Goal: Obtain resource: Download file/media

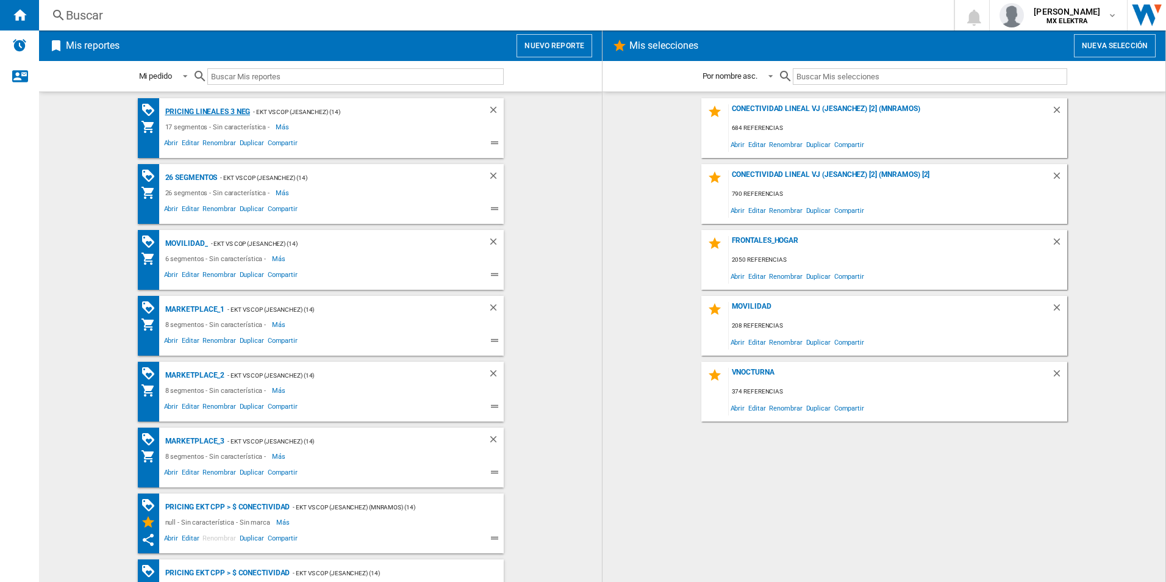
click at [204, 107] on div "Pricing lineales 3 neg" at bounding box center [206, 111] width 88 height 15
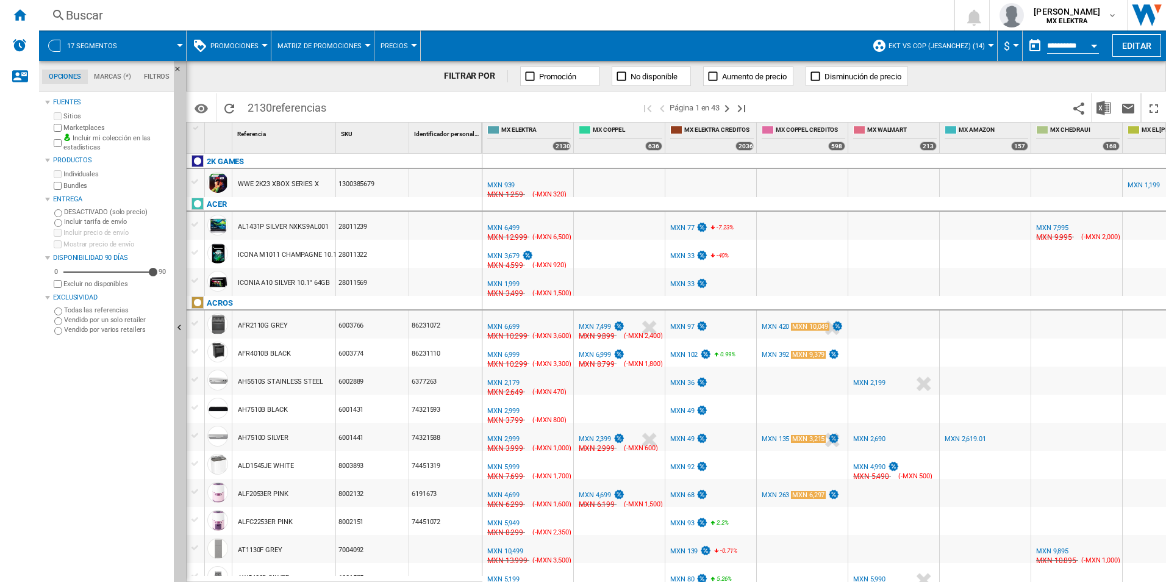
click at [79, 46] on span "17 segmentos" at bounding box center [92, 46] width 50 height 8
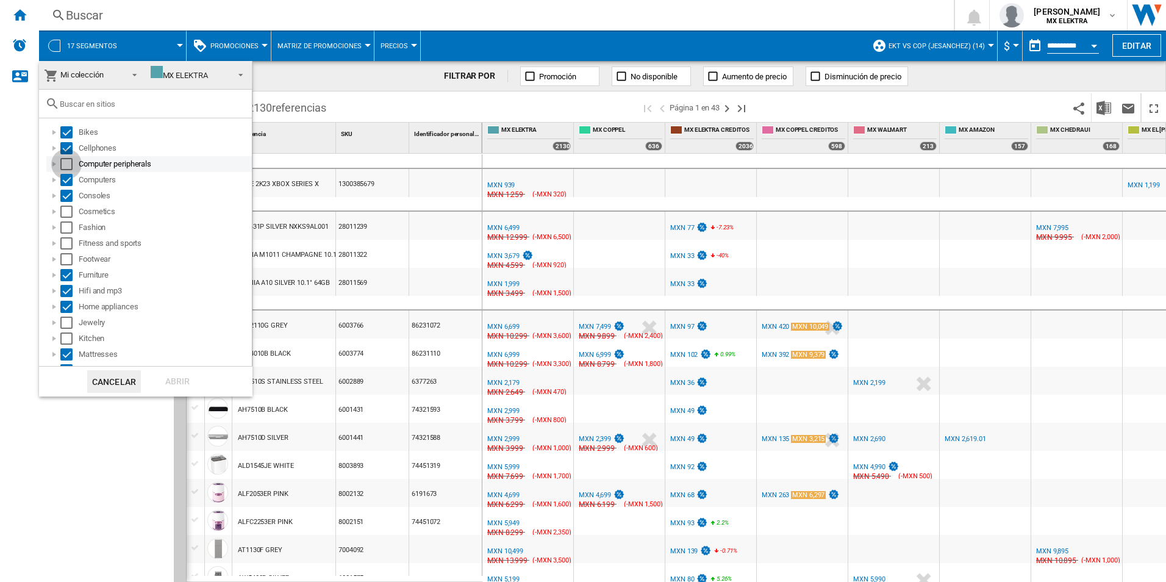
click at [70, 166] on div "Select" at bounding box center [66, 164] width 12 height 12
click at [67, 200] on div "Select" at bounding box center [66, 196] width 12 height 12
click at [66, 210] on div "Select" at bounding box center [66, 212] width 12 height 12
click at [67, 198] on div "Select" at bounding box center [66, 196] width 12 height 12
click at [64, 224] on div "Select" at bounding box center [66, 227] width 12 height 12
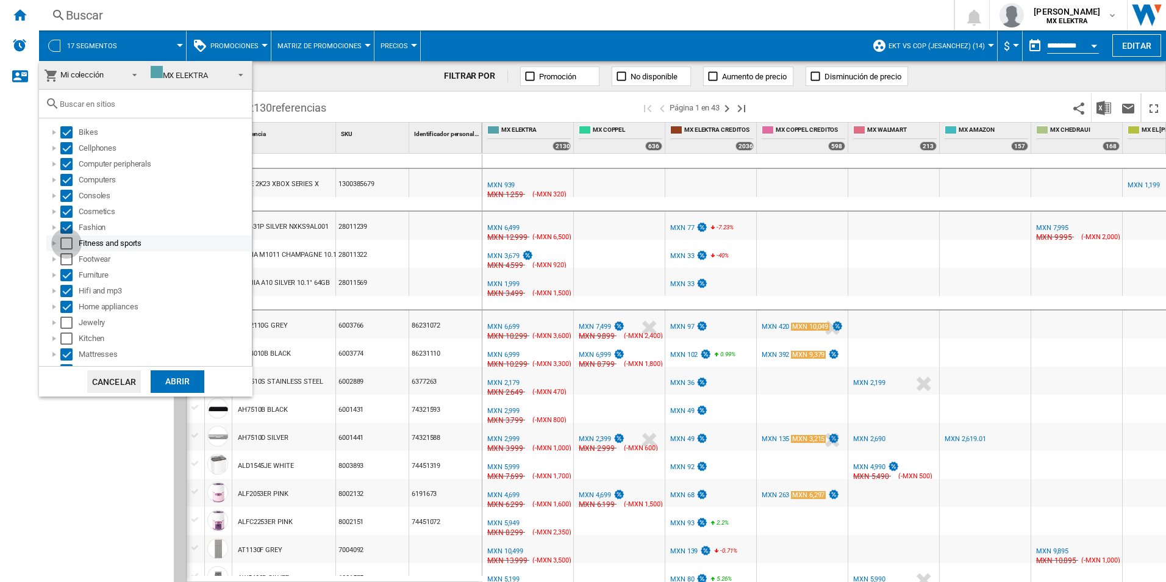
click at [66, 241] on div "Select" at bounding box center [66, 243] width 12 height 12
click at [60, 267] on div "Furniture" at bounding box center [149, 275] width 206 height 16
drag, startPoint x: 65, startPoint y: 257, endPoint x: 63, endPoint y: 270, distance: 12.3
click at [65, 257] on div "Select" at bounding box center [66, 259] width 12 height 12
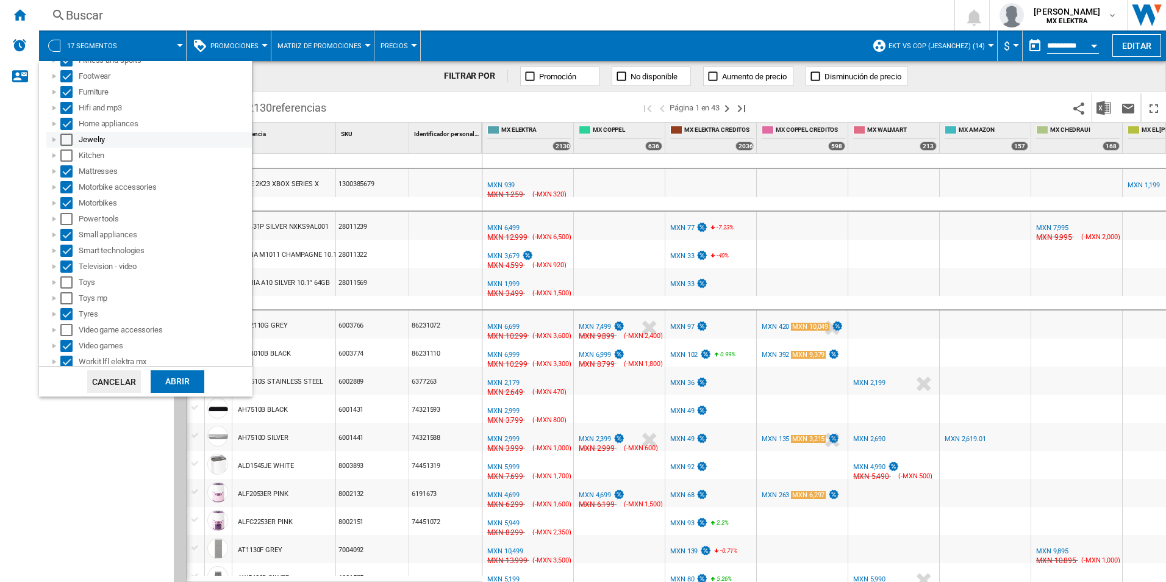
click at [65, 137] on div "Select" at bounding box center [66, 140] width 12 height 12
click at [65, 154] on div "Select" at bounding box center [66, 155] width 12 height 12
click at [66, 220] on div "Select" at bounding box center [66, 219] width 12 height 12
click at [65, 279] on div "Select" at bounding box center [66, 282] width 12 height 12
click at [67, 302] on div "Select" at bounding box center [66, 298] width 12 height 12
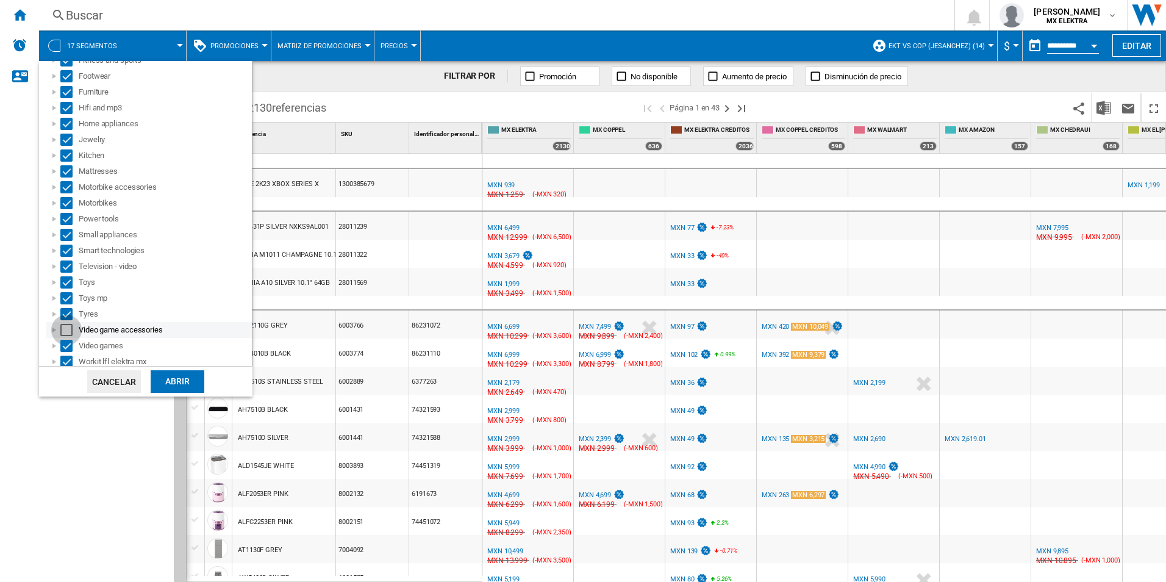
click at [67, 325] on div "Select" at bounding box center [66, 330] width 12 height 12
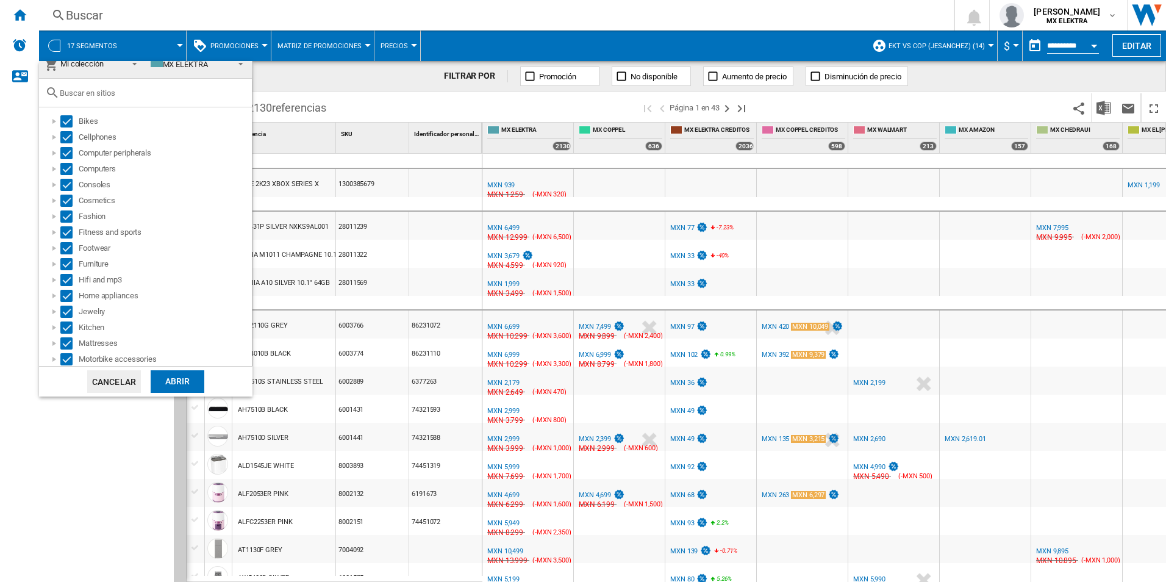
scroll to position [0, 0]
click at [170, 374] on div "Abrir" at bounding box center [178, 381] width 54 height 23
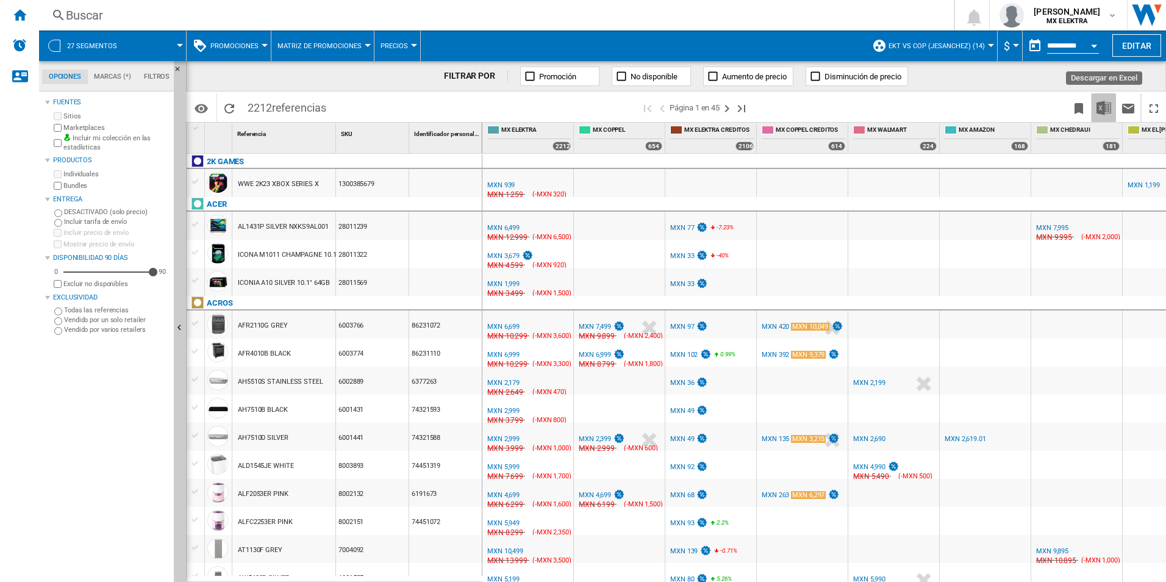
click at [1103, 102] on img "Descargar en Excel" at bounding box center [1103, 108] width 15 height 15
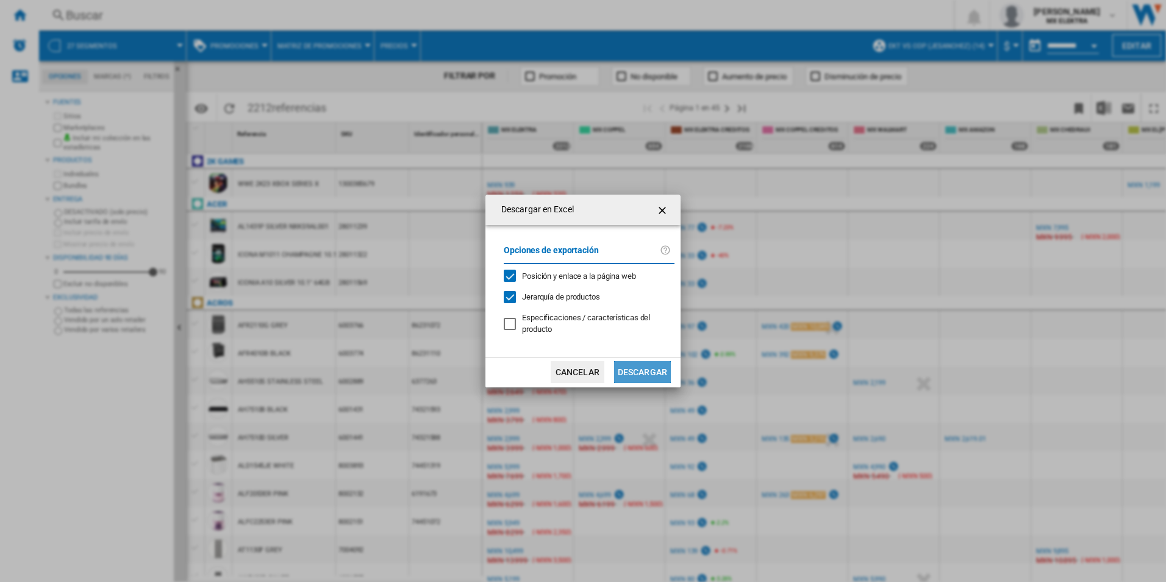
click at [639, 366] on button "Descargar" at bounding box center [642, 372] width 57 height 22
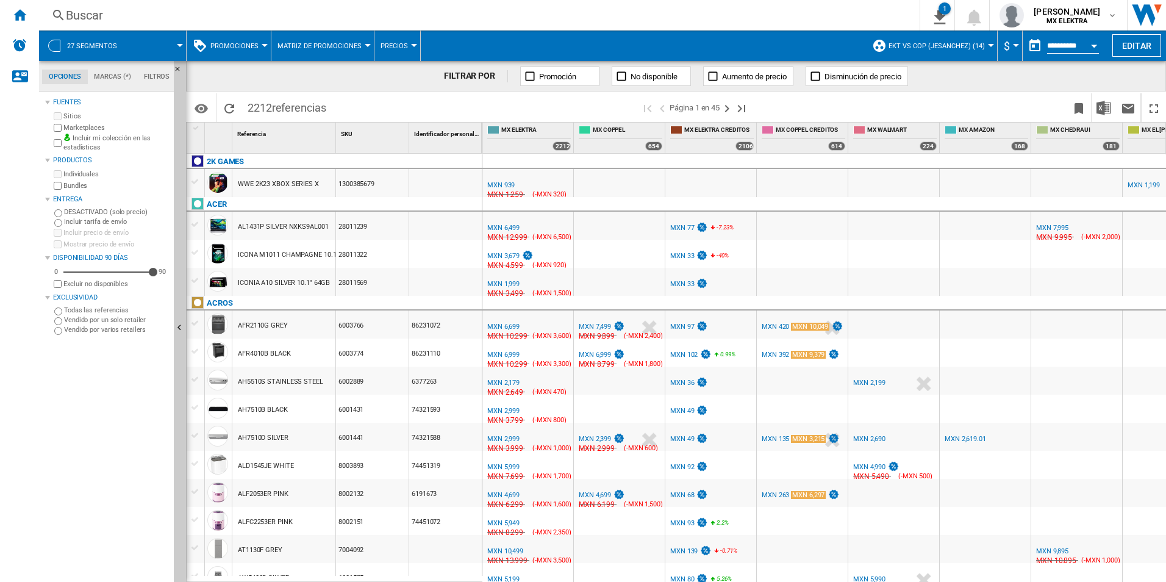
click at [842, 110] on span at bounding box center [912, 107] width 309 height 29
click at [1145, 49] on button "Editar" at bounding box center [1136, 45] width 49 height 23
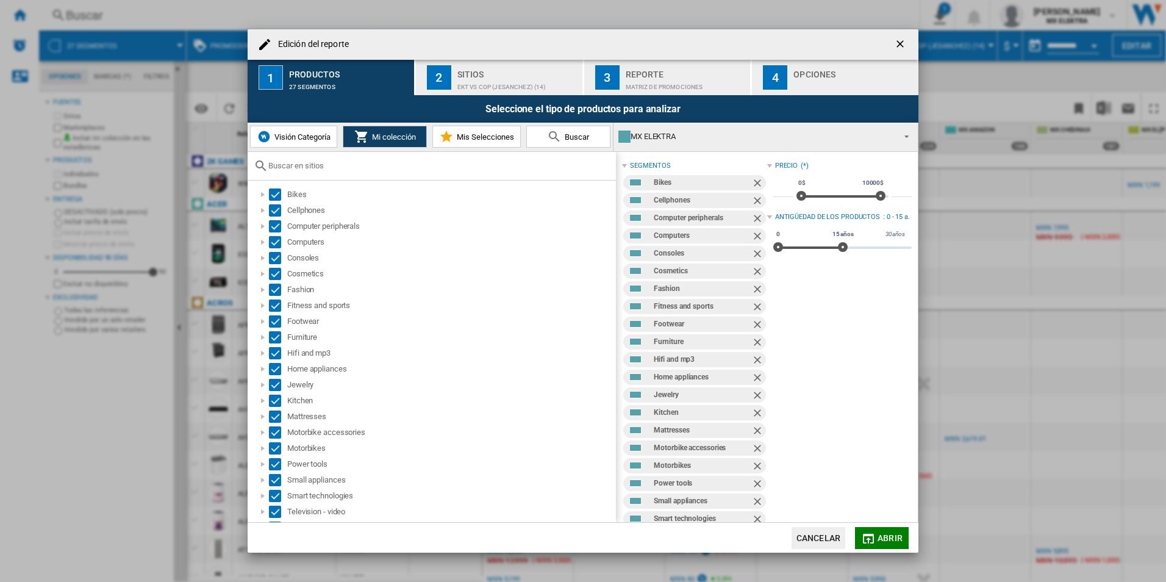
click at [483, 85] on div "EKT vs Cop (jesanchez) (14)" at bounding box center [517, 83] width 120 height 13
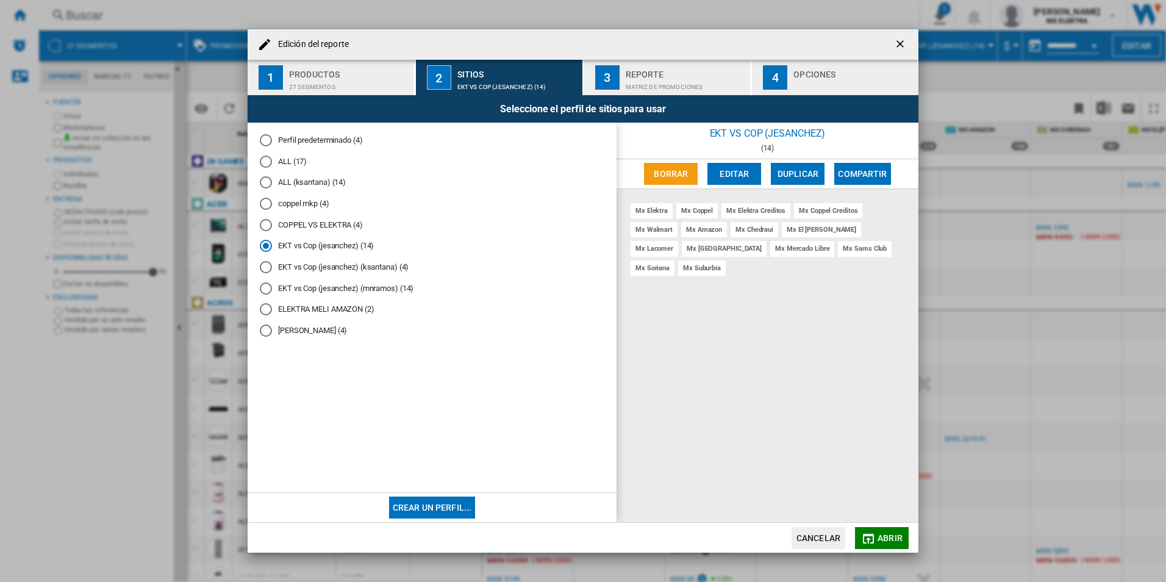
click at [70, 409] on div "Edición del reporte 1 Productos 27 segmentos 2 Sitios EKT vs Cop (jesanchez) (1…" at bounding box center [583, 291] width 1166 height 582
click at [659, 80] on div "Matriz de PROMOCIONES" at bounding box center [686, 83] width 120 height 13
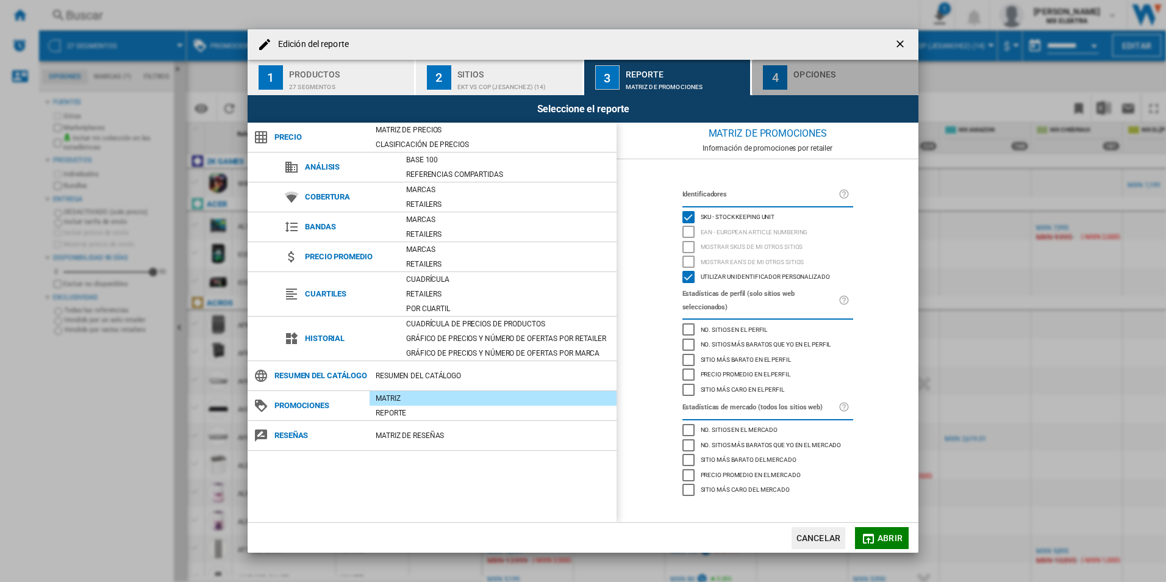
click at [774, 72] on div "4" at bounding box center [775, 77] width 24 height 24
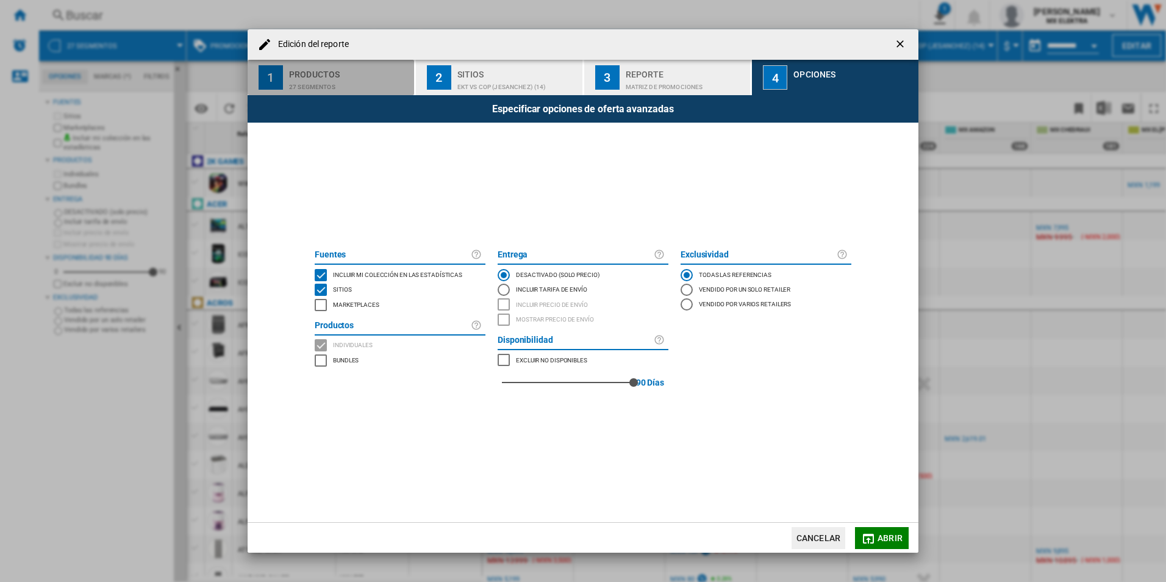
click at [304, 76] on div "Productos" at bounding box center [349, 71] width 120 height 13
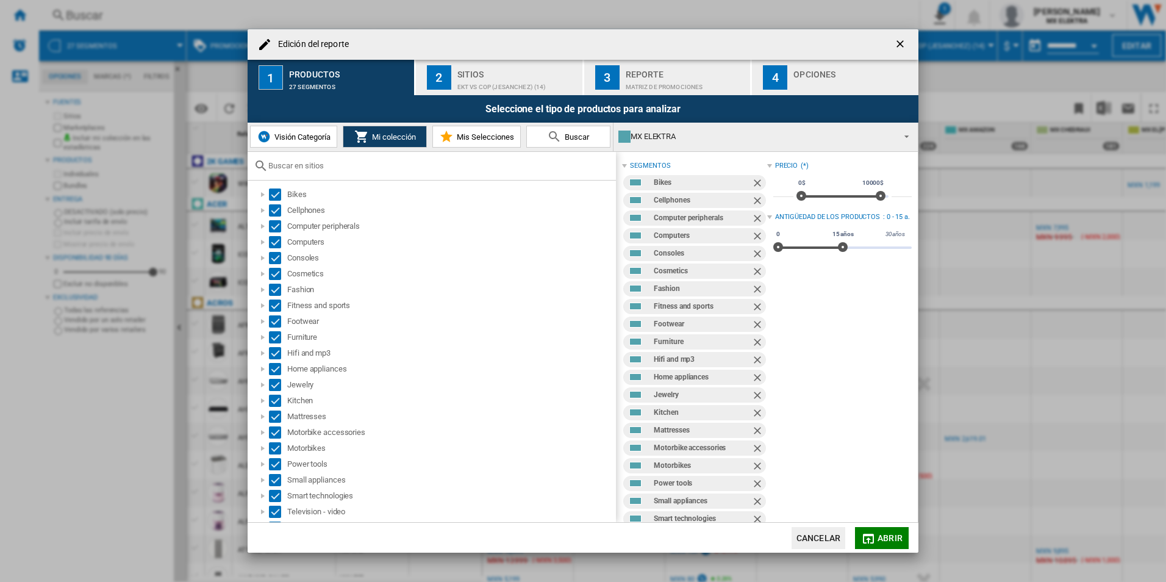
click at [485, 77] on div "EKT vs Cop (jesanchez) (14)" at bounding box center [517, 83] width 120 height 13
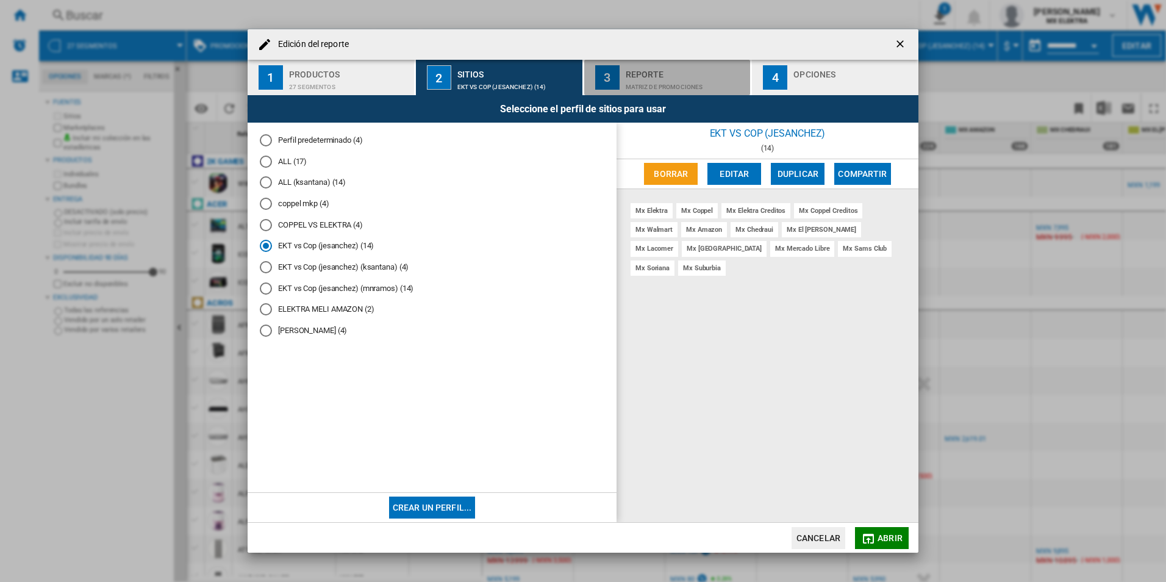
click at [620, 78] on button "3 Reporte Matriz de PROMOCIONES" at bounding box center [668, 77] width 168 height 35
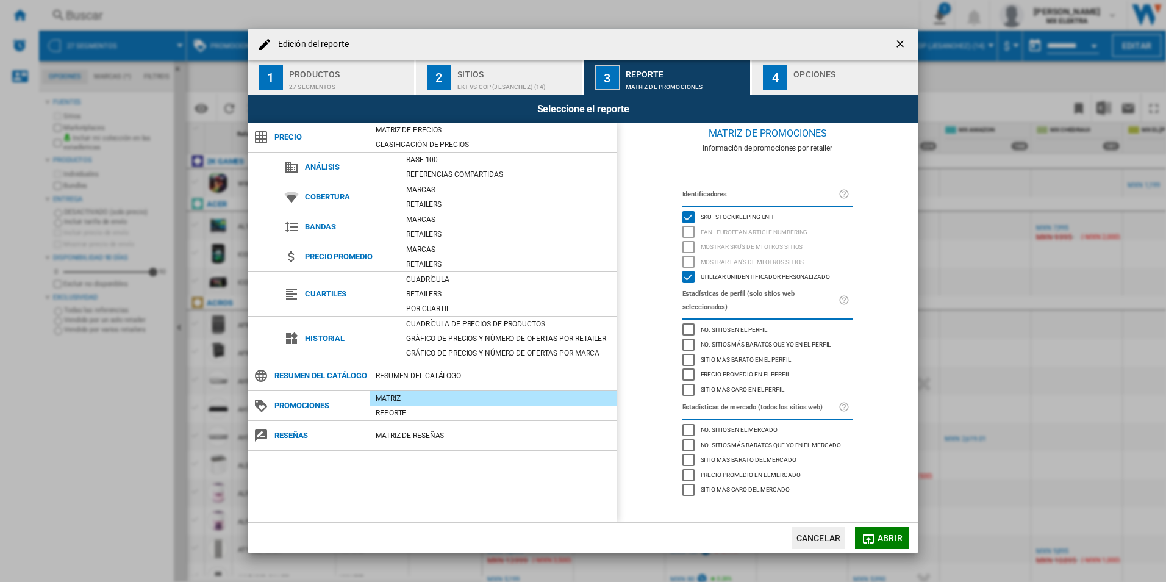
click at [788, 77] on button "4 Opciones" at bounding box center [835, 77] width 166 height 35
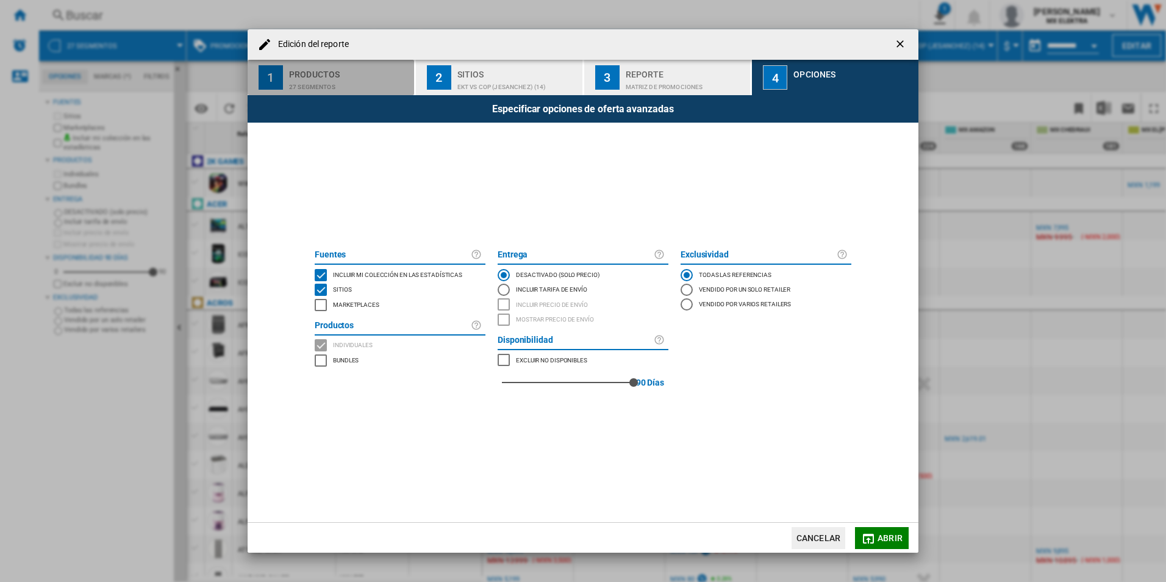
click at [314, 93] on button "1 Productos 27 segmentos" at bounding box center [332, 77] width 168 height 35
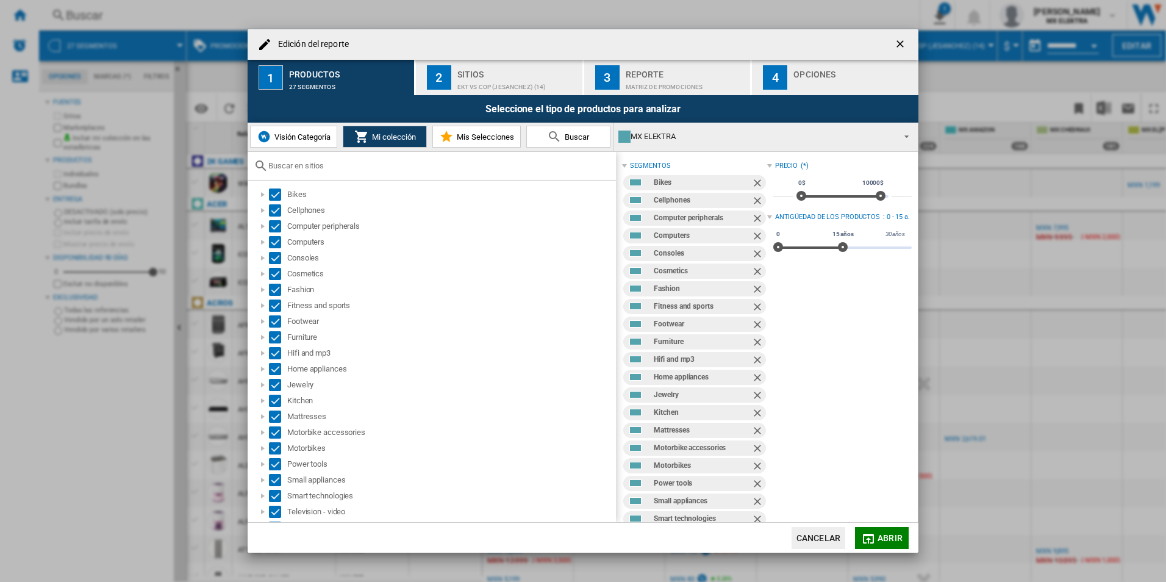
click at [499, 71] on div "Sitios" at bounding box center [517, 71] width 120 height 13
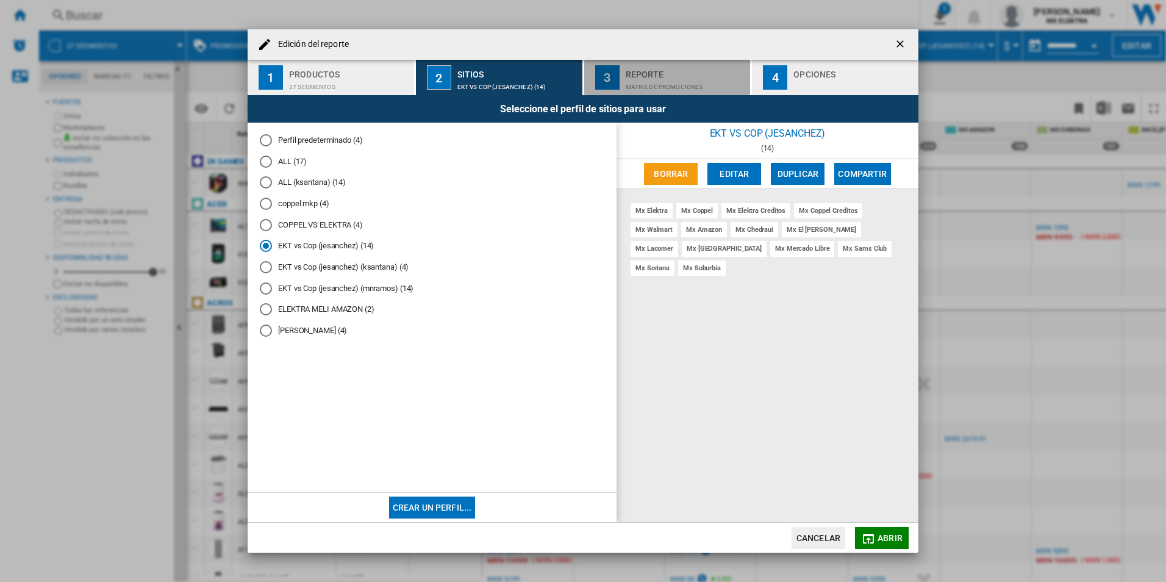
click at [643, 65] on div "Reporte" at bounding box center [686, 71] width 120 height 13
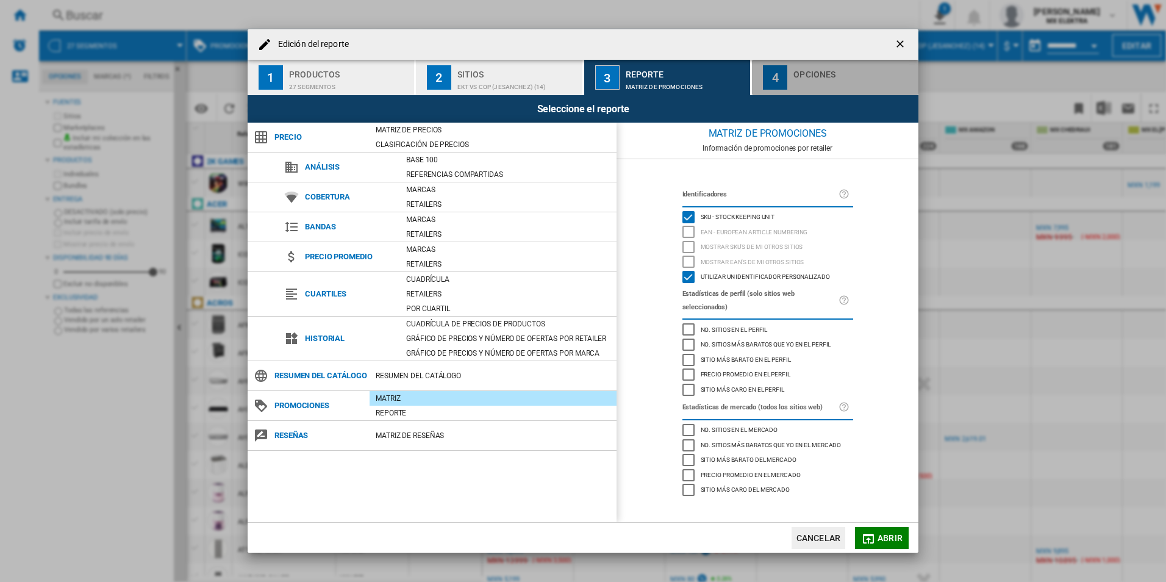
click at [788, 70] on button "4 Opciones" at bounding box center [835, 77] width 166 height 35
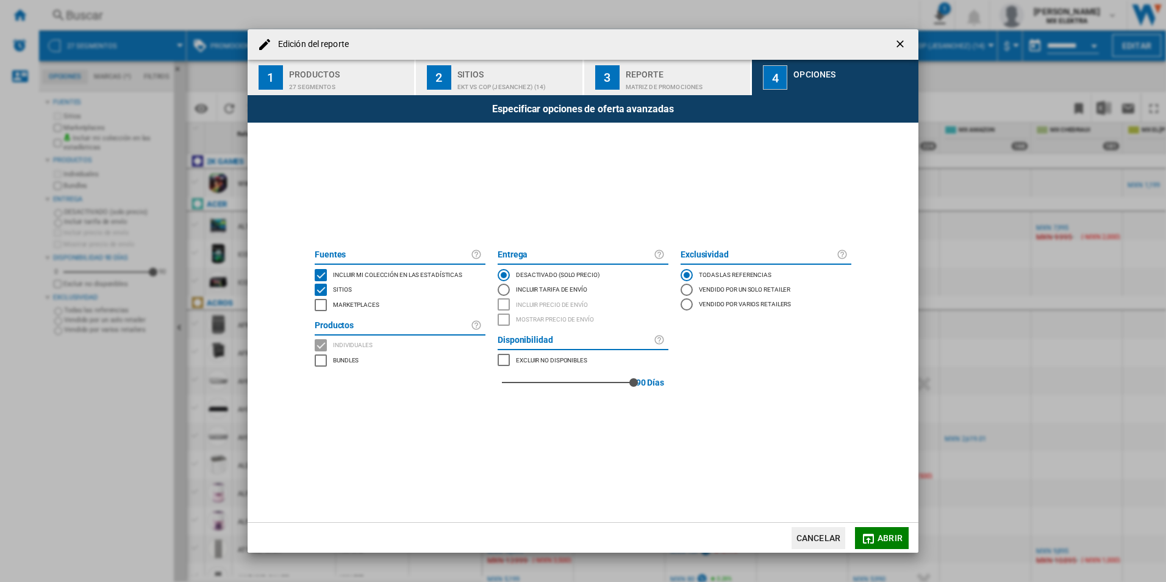
click at [879, 539] on span "Abrir" at bounding box center [890, 538] width 25 height 10
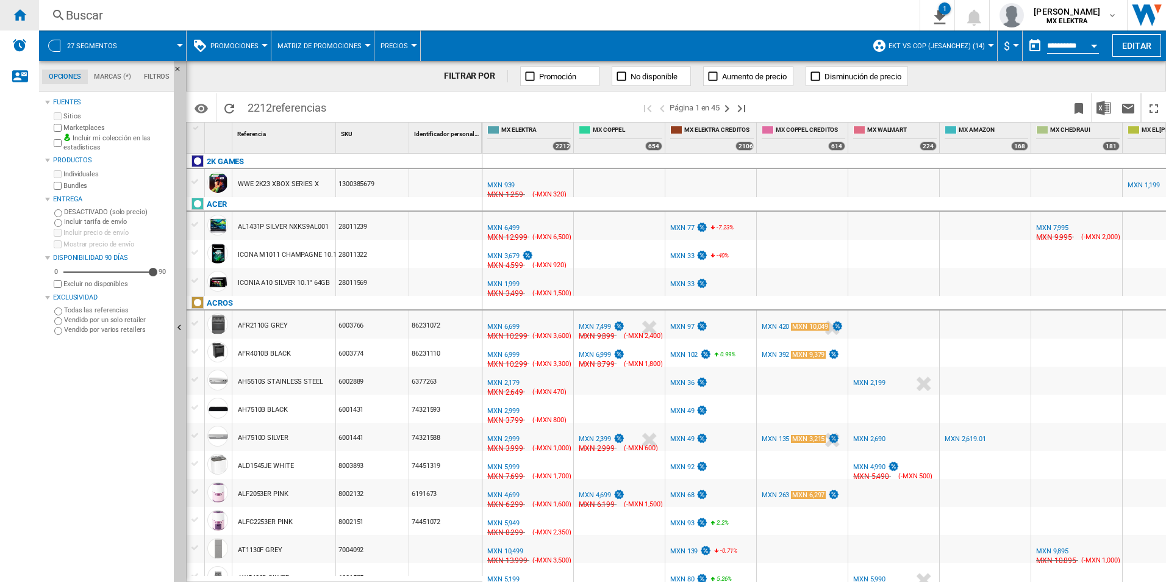
click at [20, 14] on ng-md-icon "Inicio" at bounding box center [19, 14] width 15 height 15
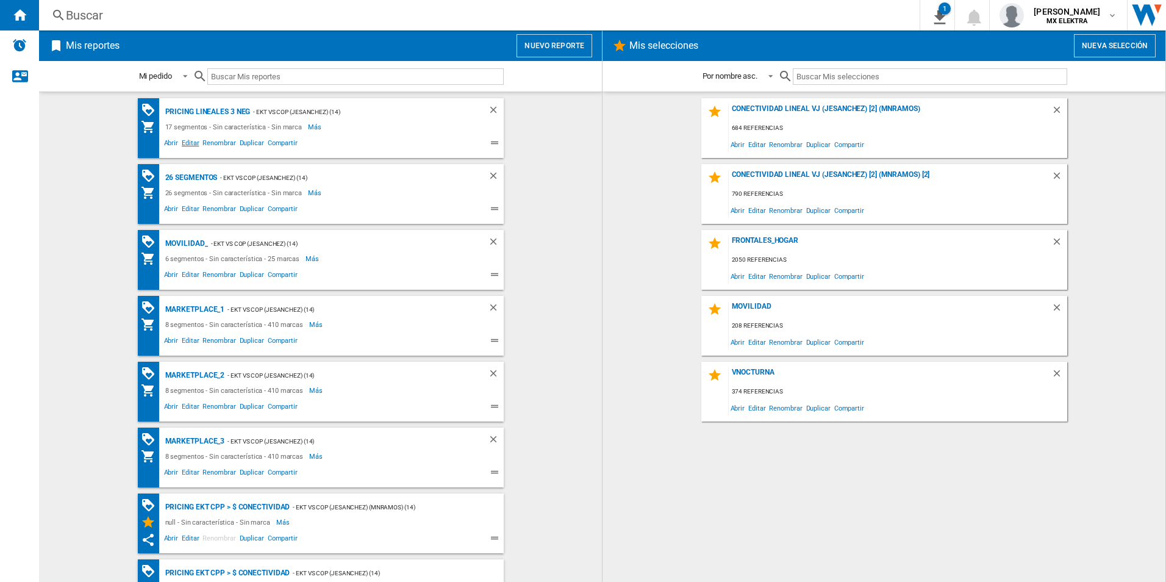
click at [191, 140] on span "Editar" at bounding box center [190, 144] width 21 height 15
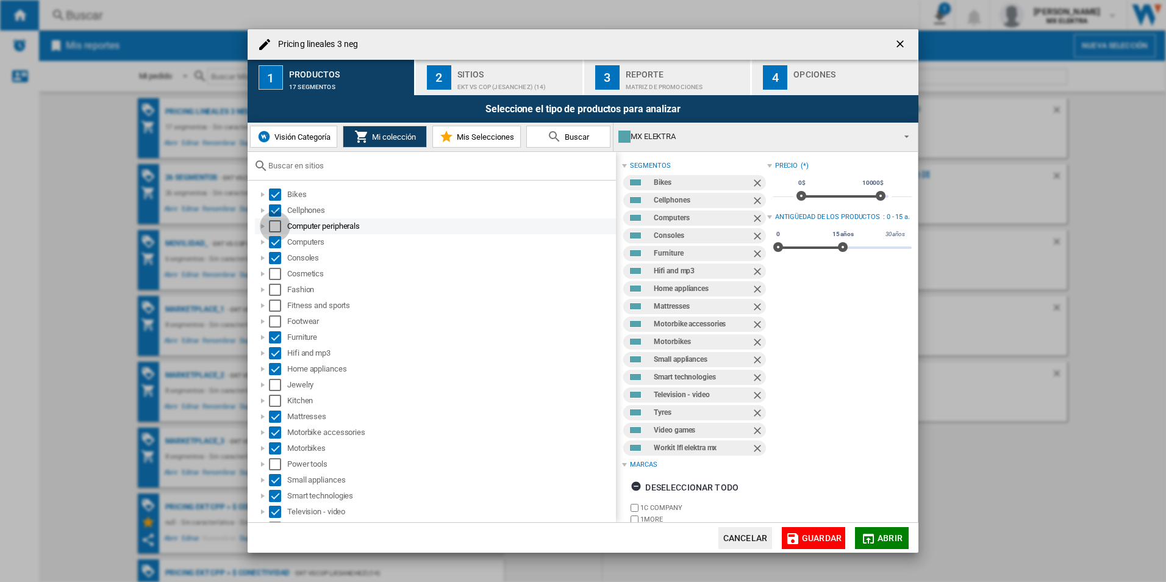
click at [274, 229] on div "Select" at bounding box center [275, 226] width 12 height 12
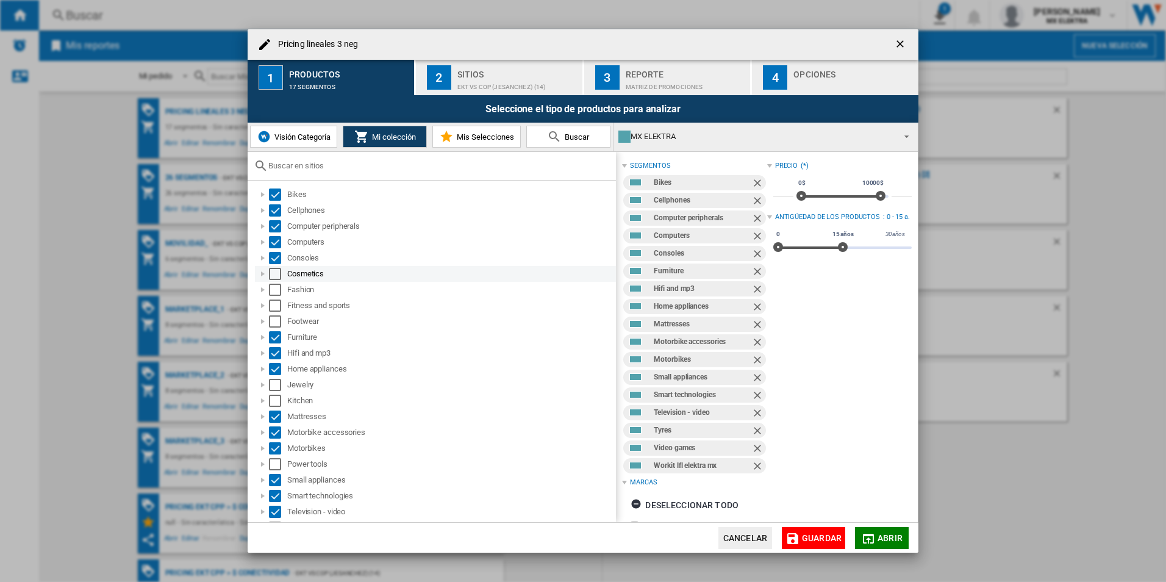
click at [277, 270] on div "Select" at bounding box center [275, 274] width 12 height 12
click at [275, 287] on div "Select" at bounding box center [275, 290] width 12 height 12
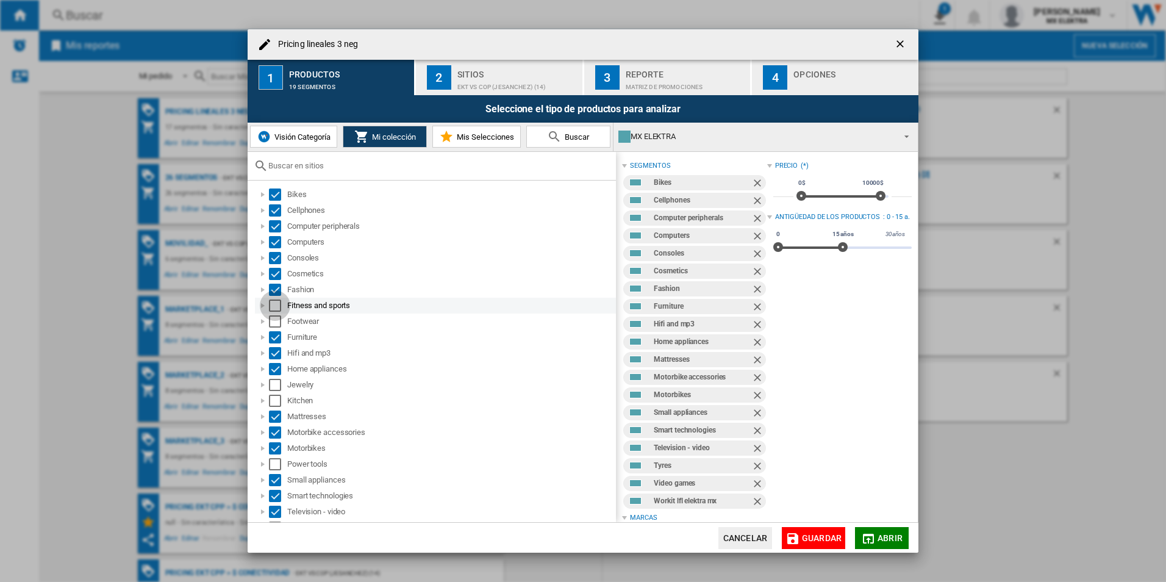
click at [277, 309] on div "Select" at bounding box center [275, 305] width 12 height 12
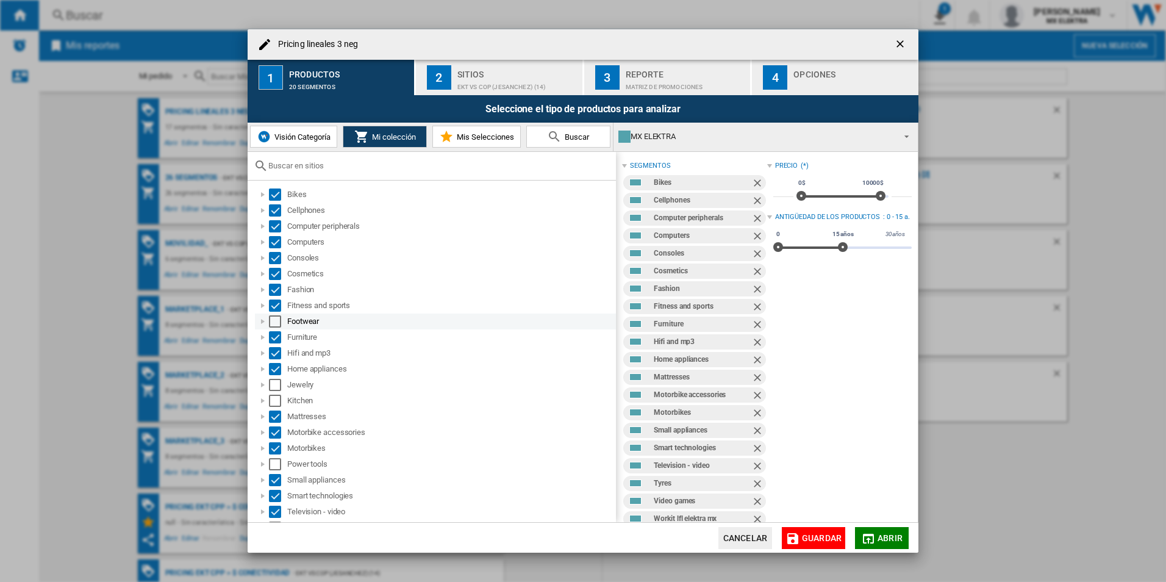
click at [275, 324] on div "Select" at bounding box center [275, 321] width 12 height 12
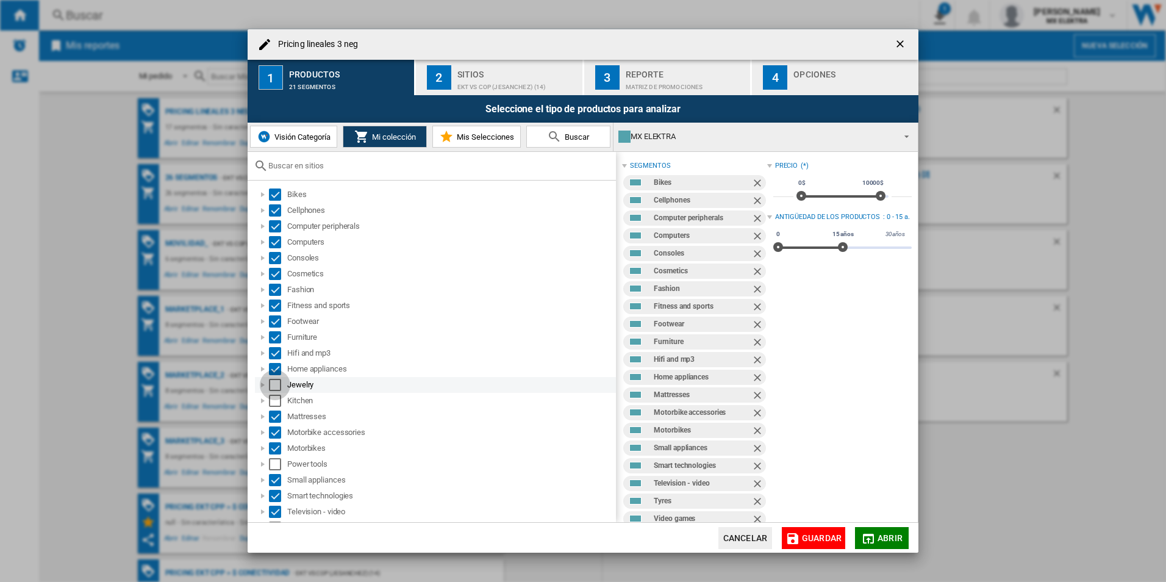
click at [275, 379] on div "Select" at bounding box center [275, 385] width 12 height 12
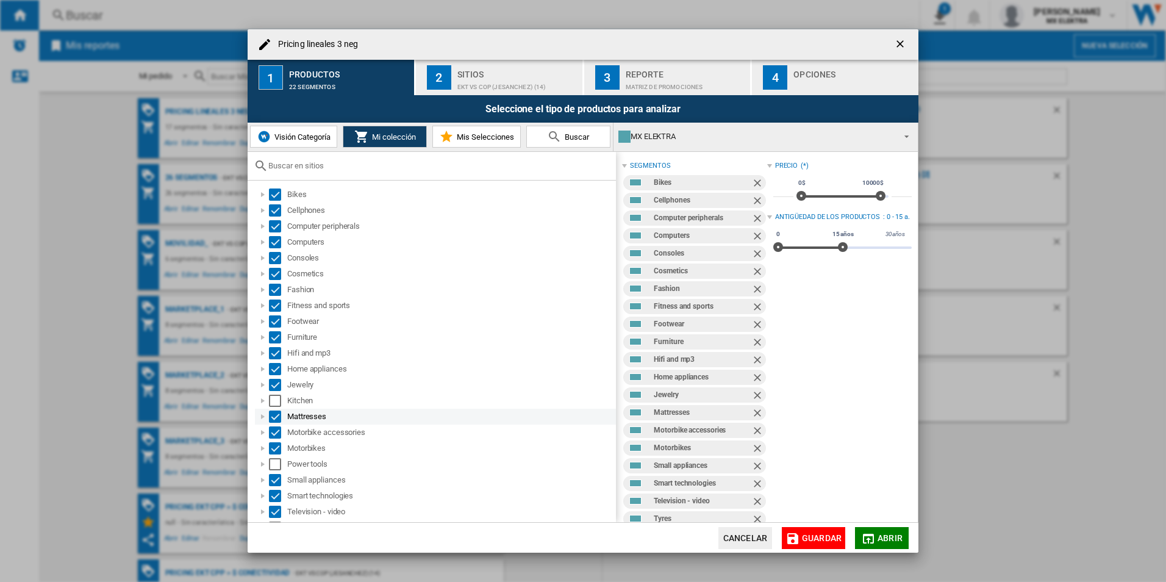
click at [277, 410] on div "Select" at bounding box center [275, 416] width 12 height 12
click at [279, 401] on div "Select" at bounding box center [275, 401] width 12 height 12
click at [280, 415] on div "Select" at bounding box center [275, 416] width 12 height 12
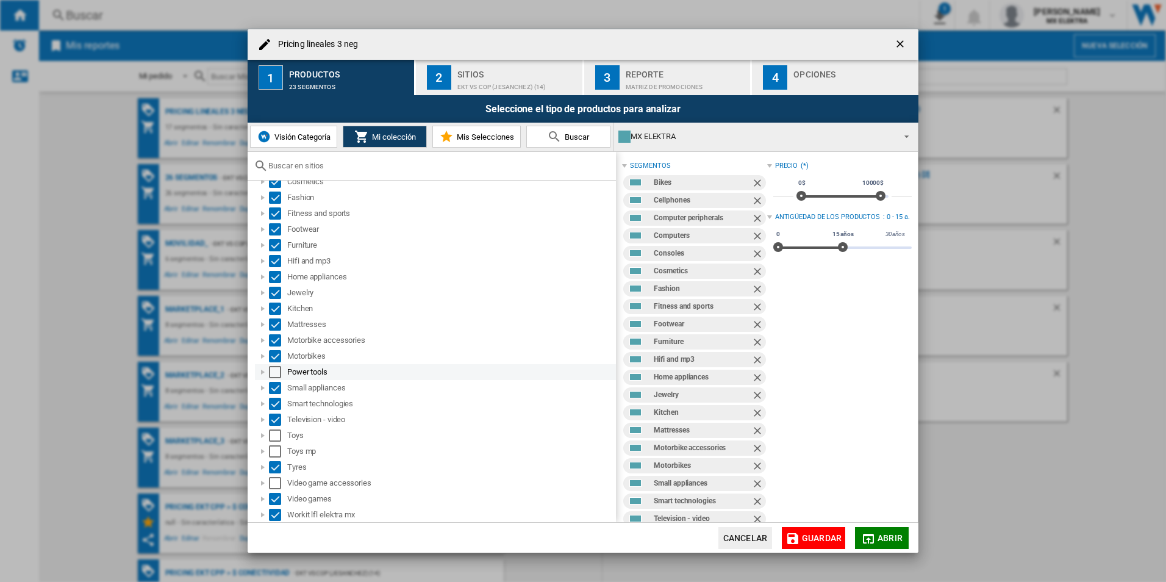
click at [275, 377] on div "Select" at bounding box center [275, 372] width 12 height 12
click at [271, 430] on div "Select" at bounding box center [275, 435] width 12 height 12
click at [276, 452] on div "Select" at bounding box center [275, 451] width 12 height 12
click at [270, 473] on div "Tyres" at bounding box center [435, 467] width 361 height 16
click at [273, 484] on div "Select" at bounding box center [275, 483] width 12 height 12
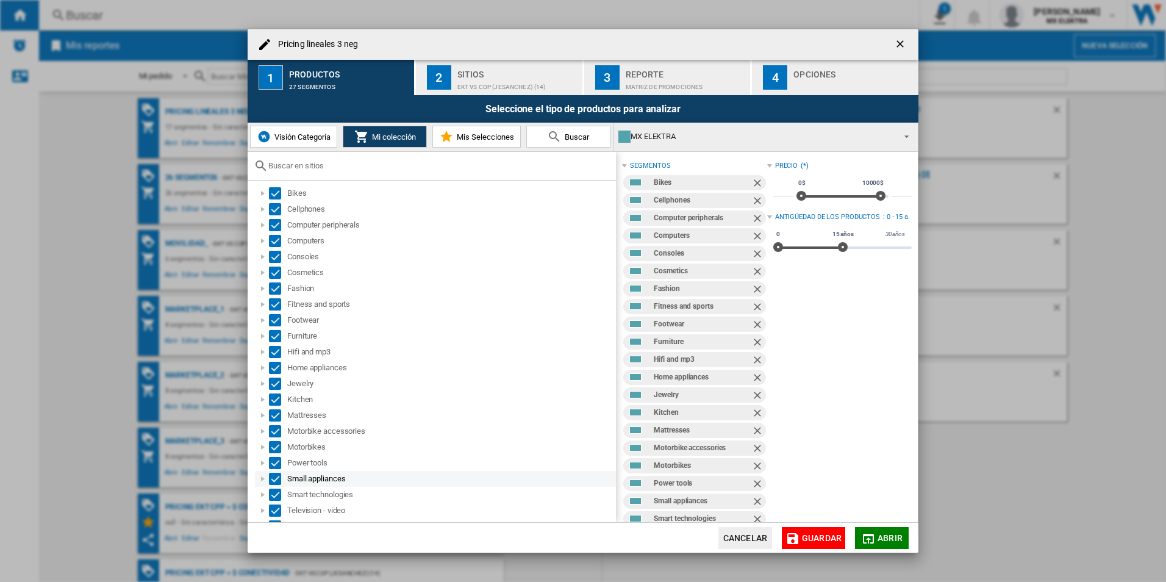
scroll to position [0, 0]
click at [817, 537] on span "Guardar" at bounding box center [822, 538] width 40 height 10
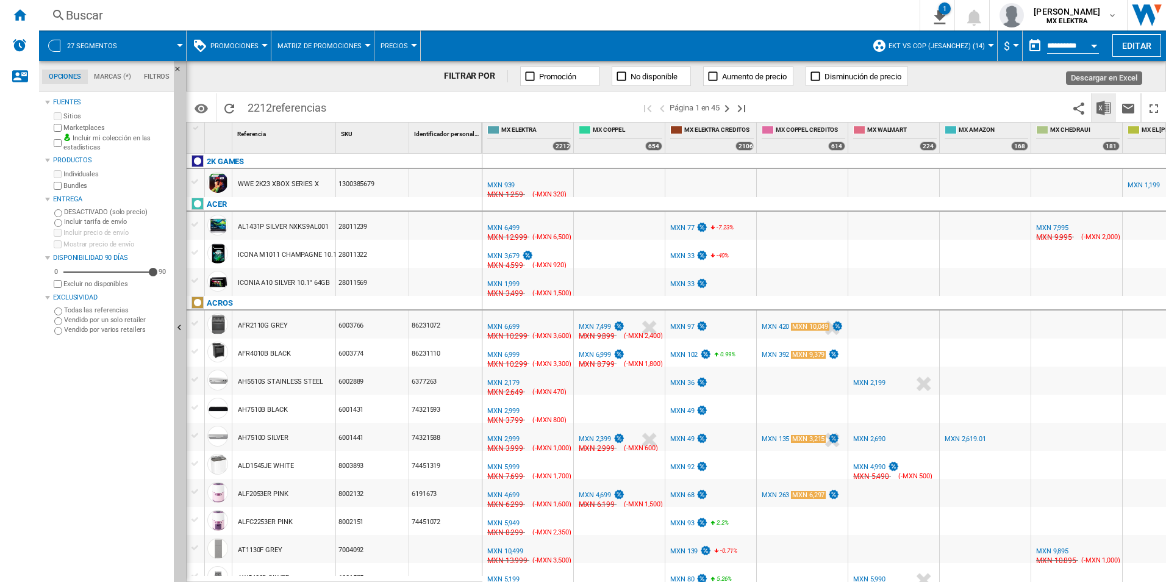
click at [1100, 106] on img "Descargar en Excel" at bounding box center [1103, 108] width 15 height 15
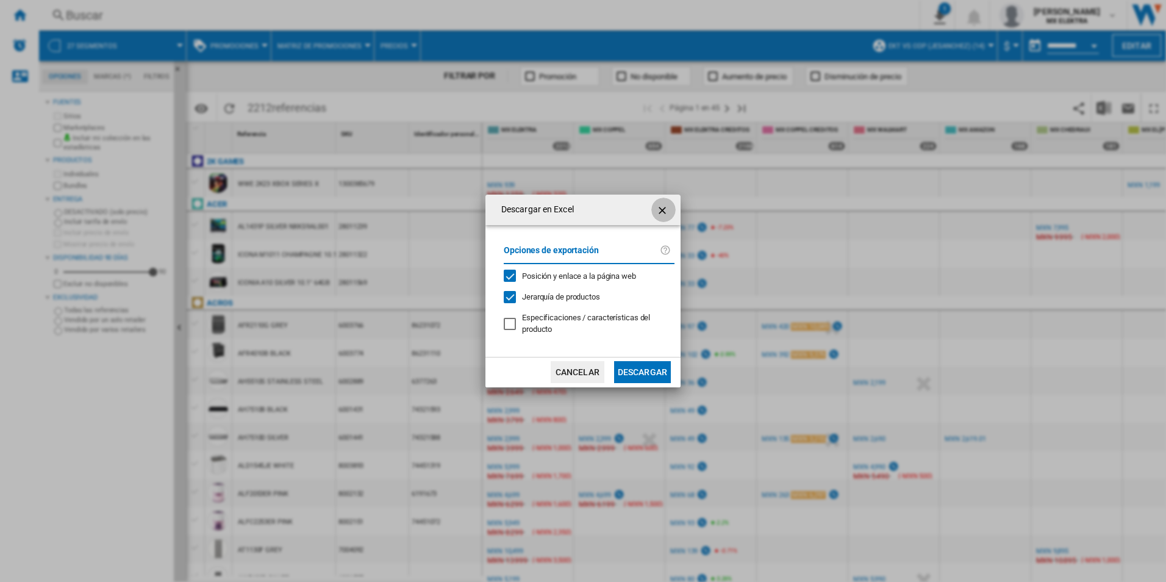
click at [661, 210] on ng-md-icon "getI18NText('BUTTONS.CLOSE_DIALOG')" at bounding box center [663, 210] width 15 height 15
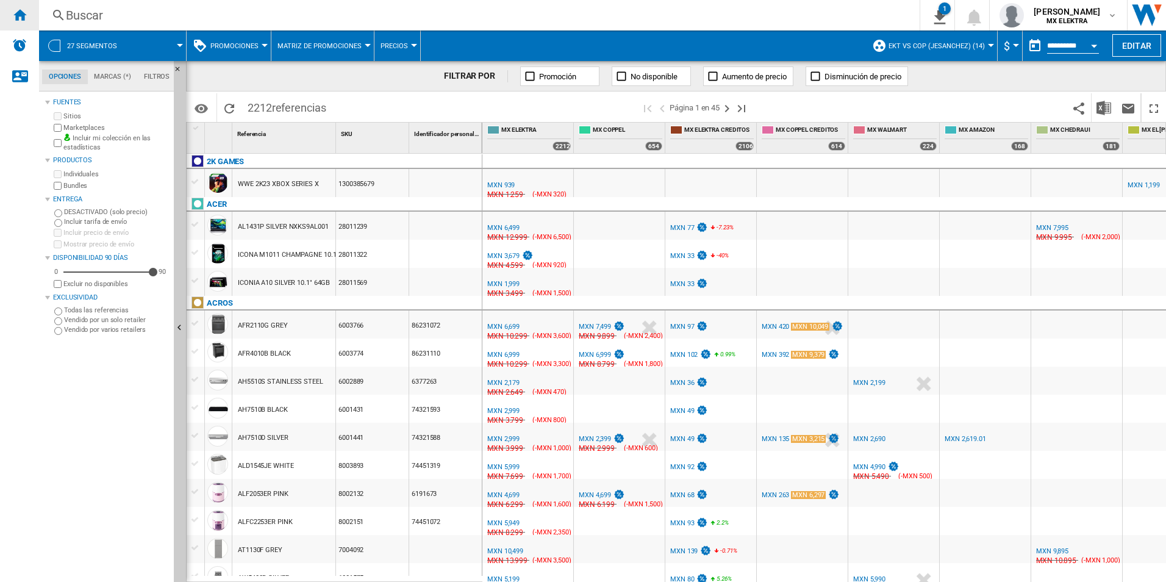
click at [19, 10] on ng-md-icon "Inicio" at bounding box center [19, 14] width 15 height 15
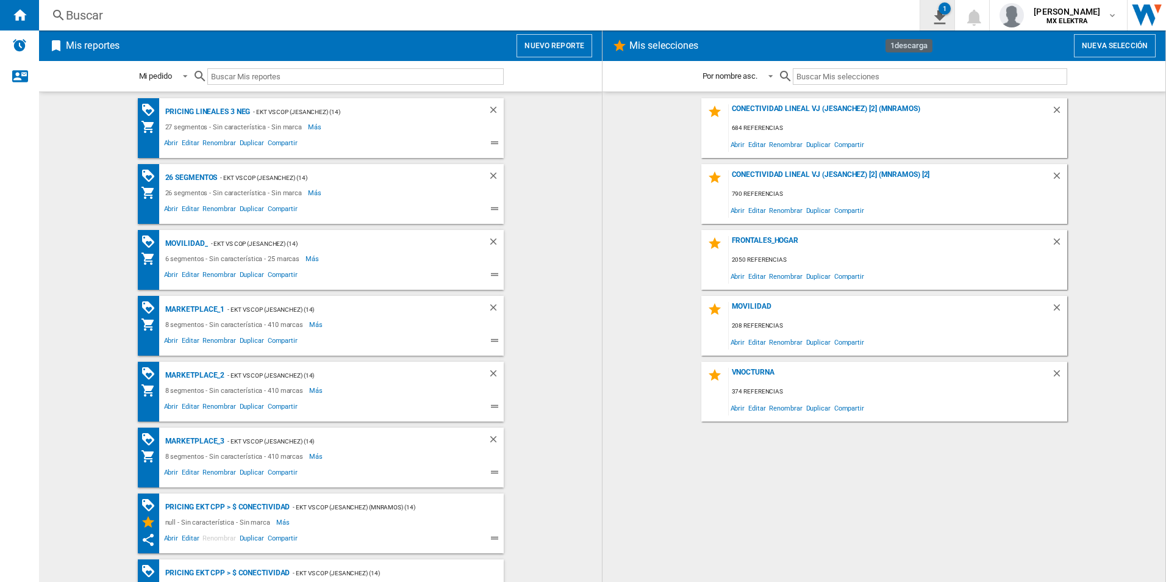
click at [930, 21] on ng-md-icon "1\a descarga" at bounding box center [937, 15] width 15 height 15
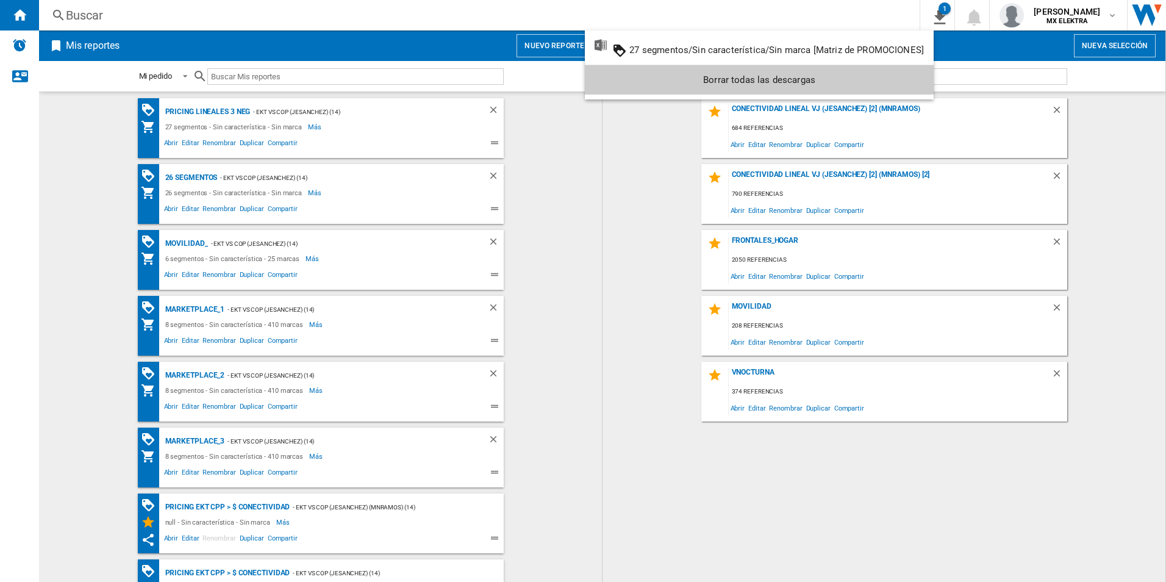
click at [96, 379] on md-backdrop at bounding box center [583, 291] width 1166 height 582
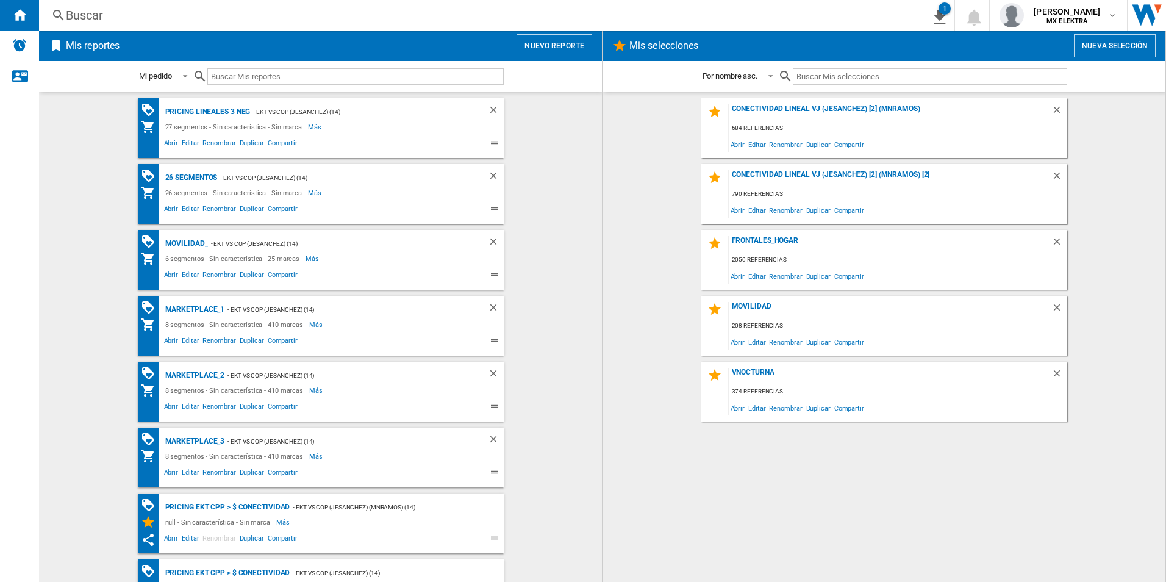
click at [189, 105] on div "Pricing lineales 3 neg" at bounding box center [206, 111] width 88 height 15
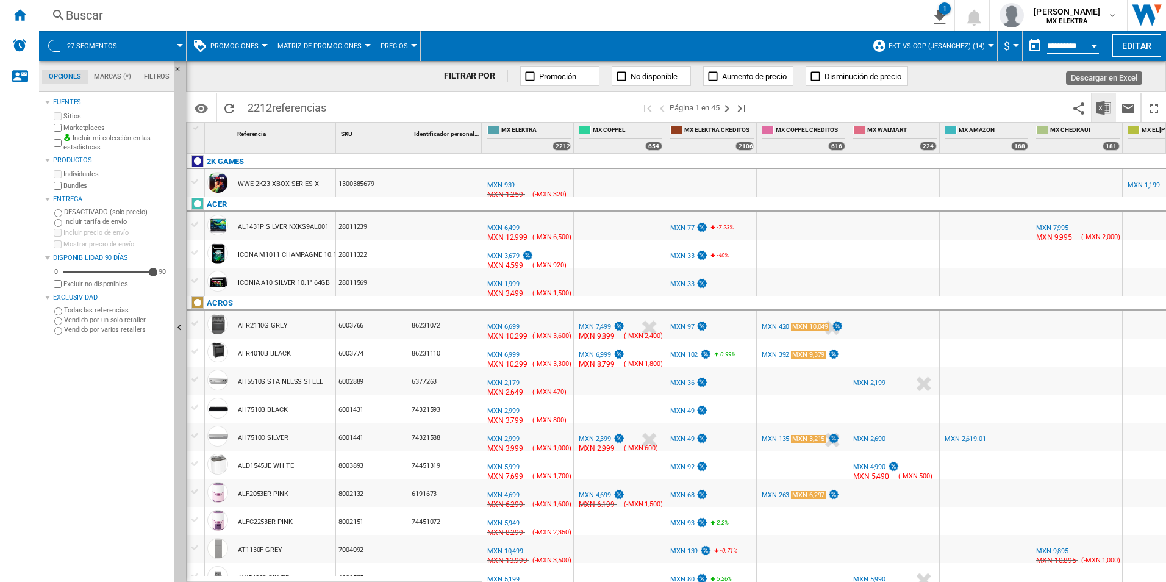
click at [1103, 104] on img "Descargar en Excel" at bounding box center [1103, 108] width 15 height 15
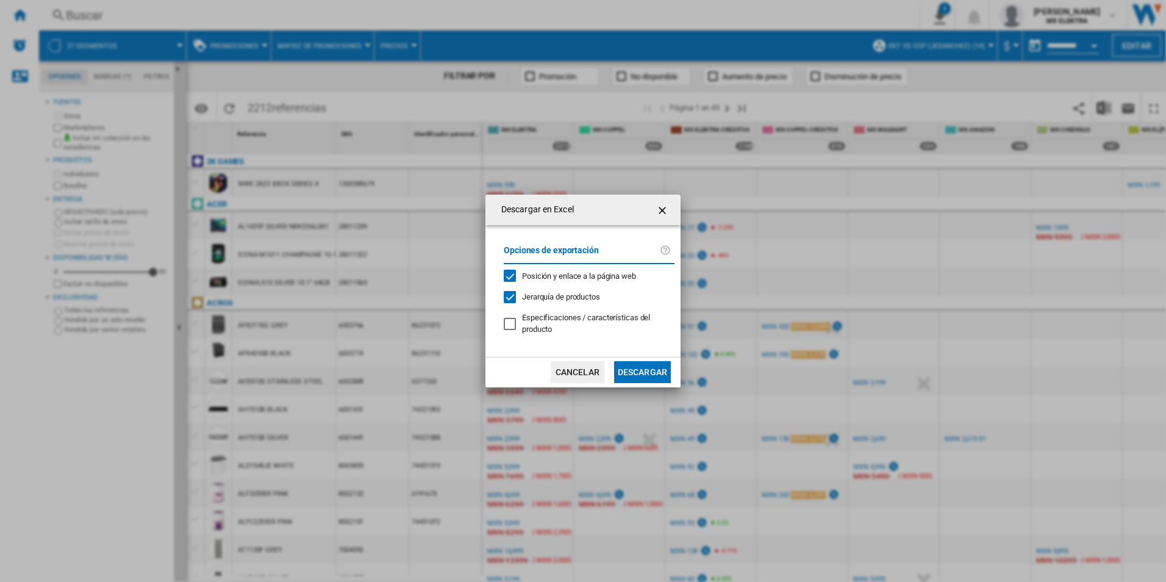
click at [656, 373] on button "Descargar" at bounding box center [642, 372] width 57 height 22
